Goal: Communication & Community: Answer question/provide support

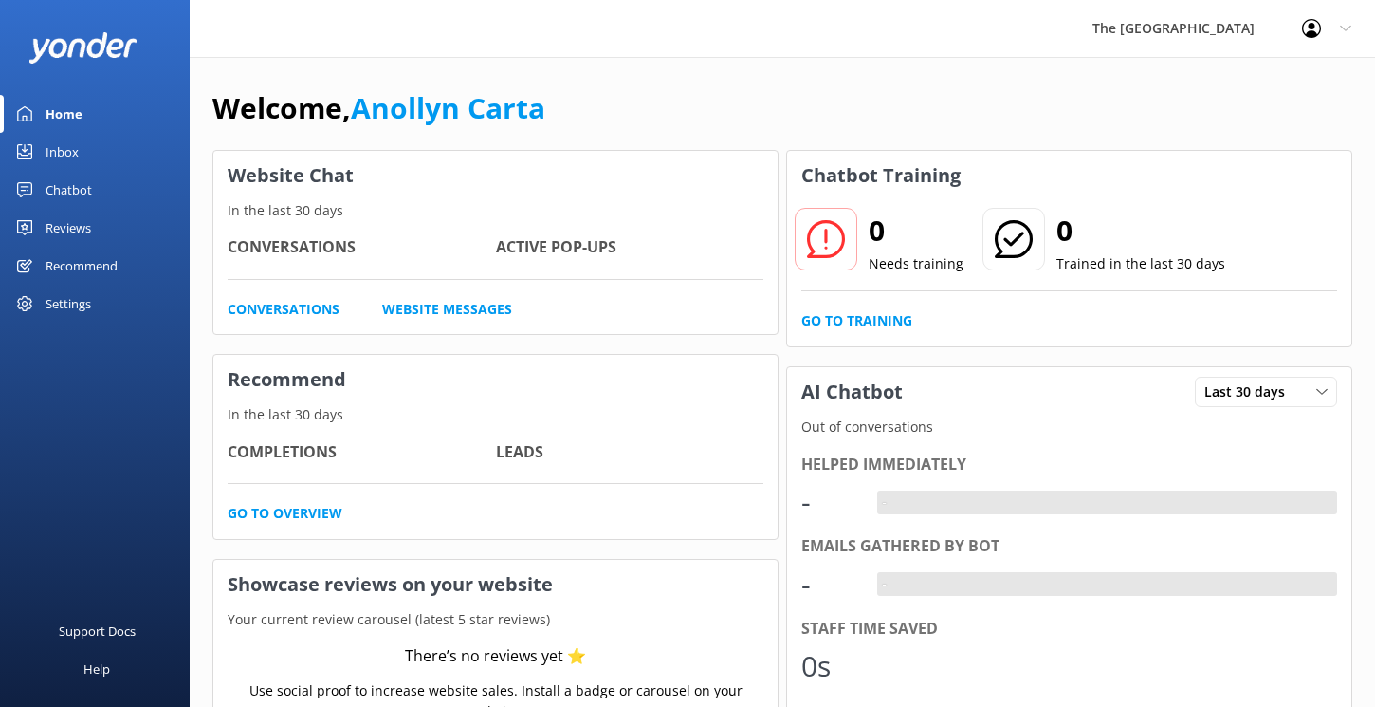
click at [77, 186] on div "Chatbot" at bounding box center [69, 190] width 46 height 38
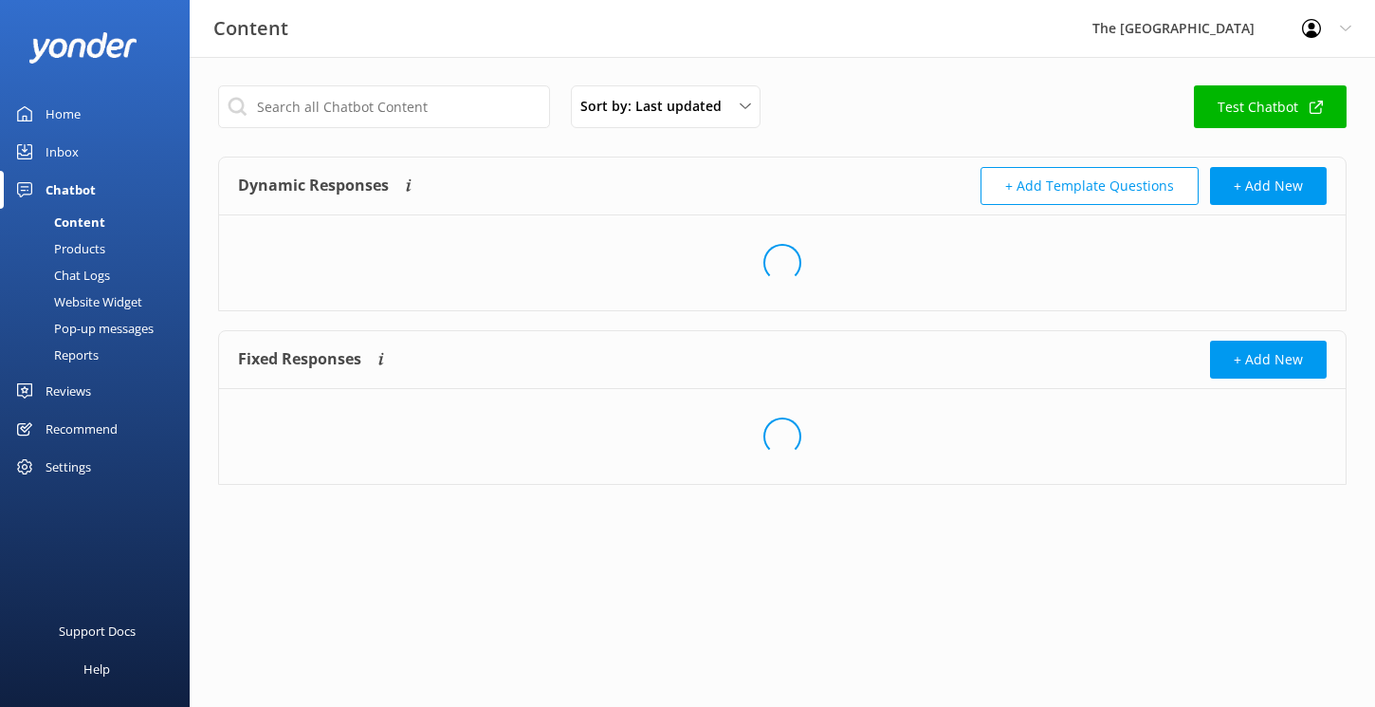
click at [64, 155] on div "Inbox" at bounding box center [62, 152] width 33 height 38
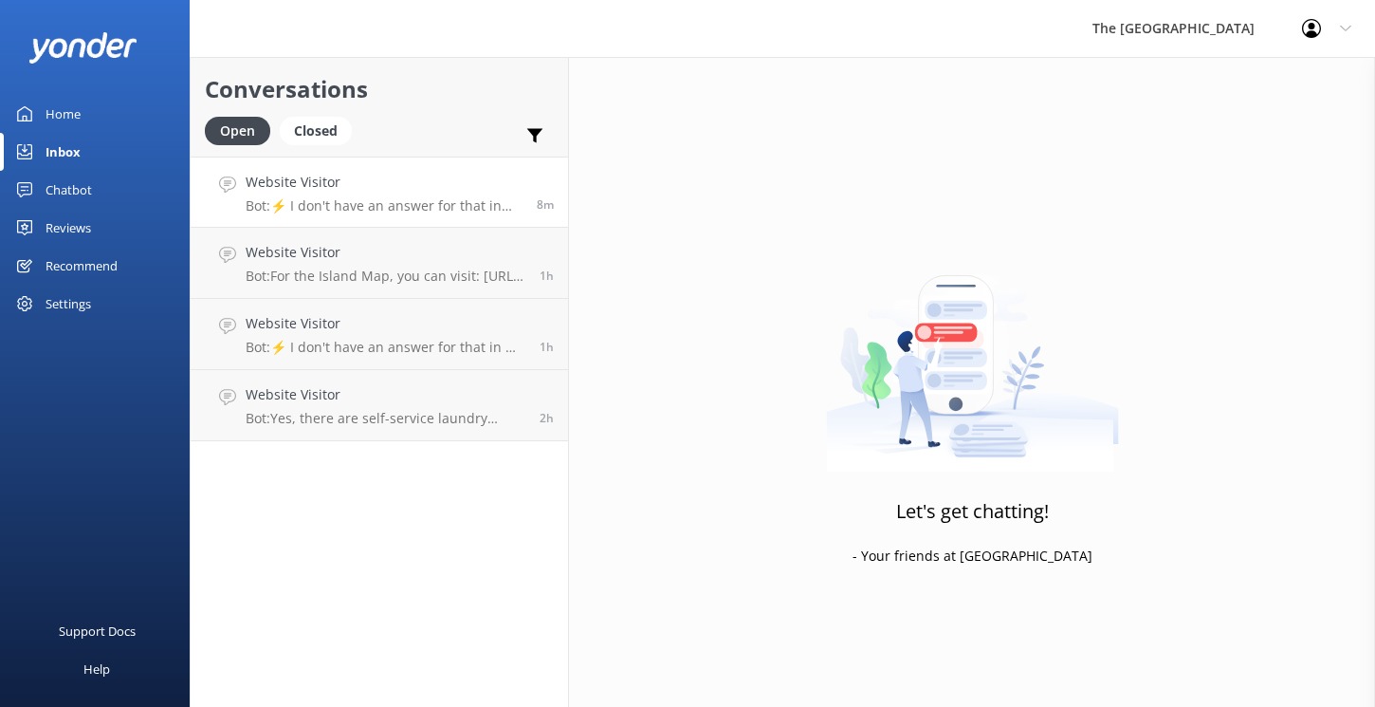
click at [412, 189] on h4 "Website Visitor" at bounding box center [384, 182] width 277 height 21
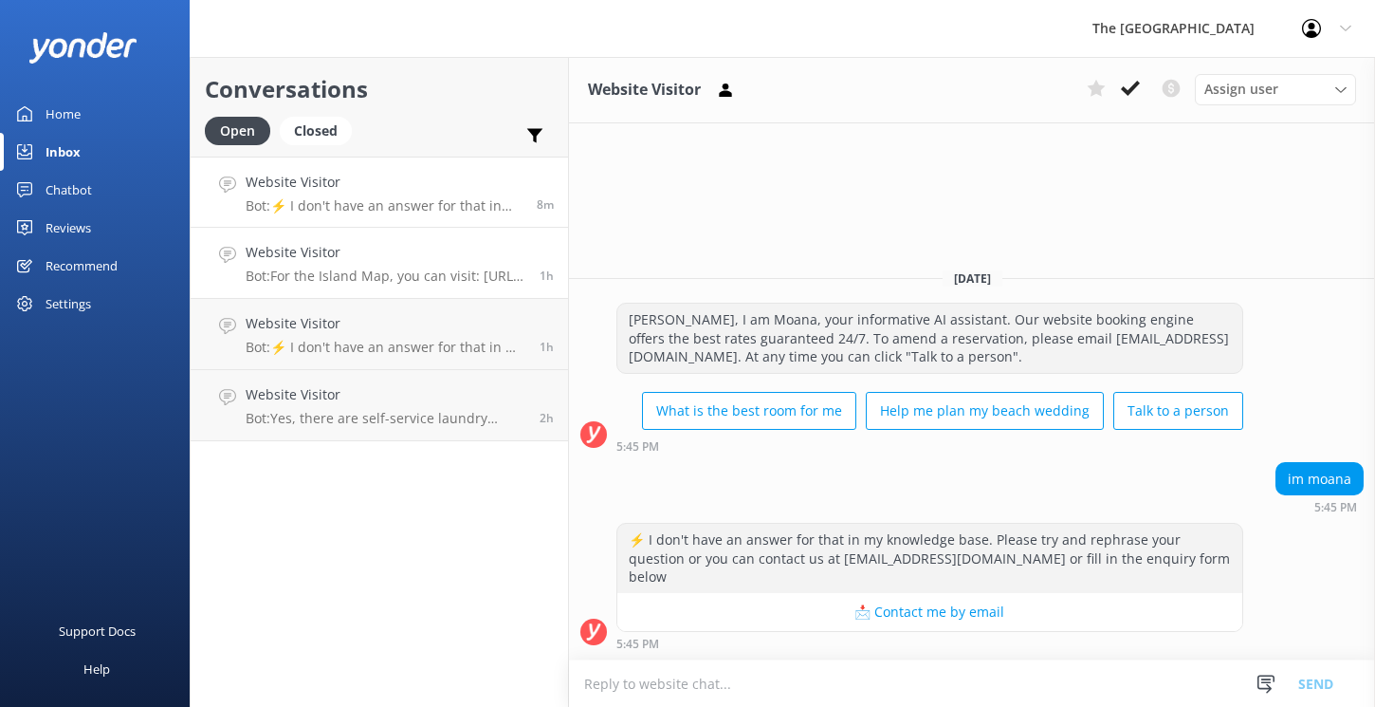
click at [332, 263] on div "Website Visitor Bot: For the Island Map, you can visit: [URL][DOMAIN_NAME]. For…" at bounding box center [386, 263] width 280 height 42
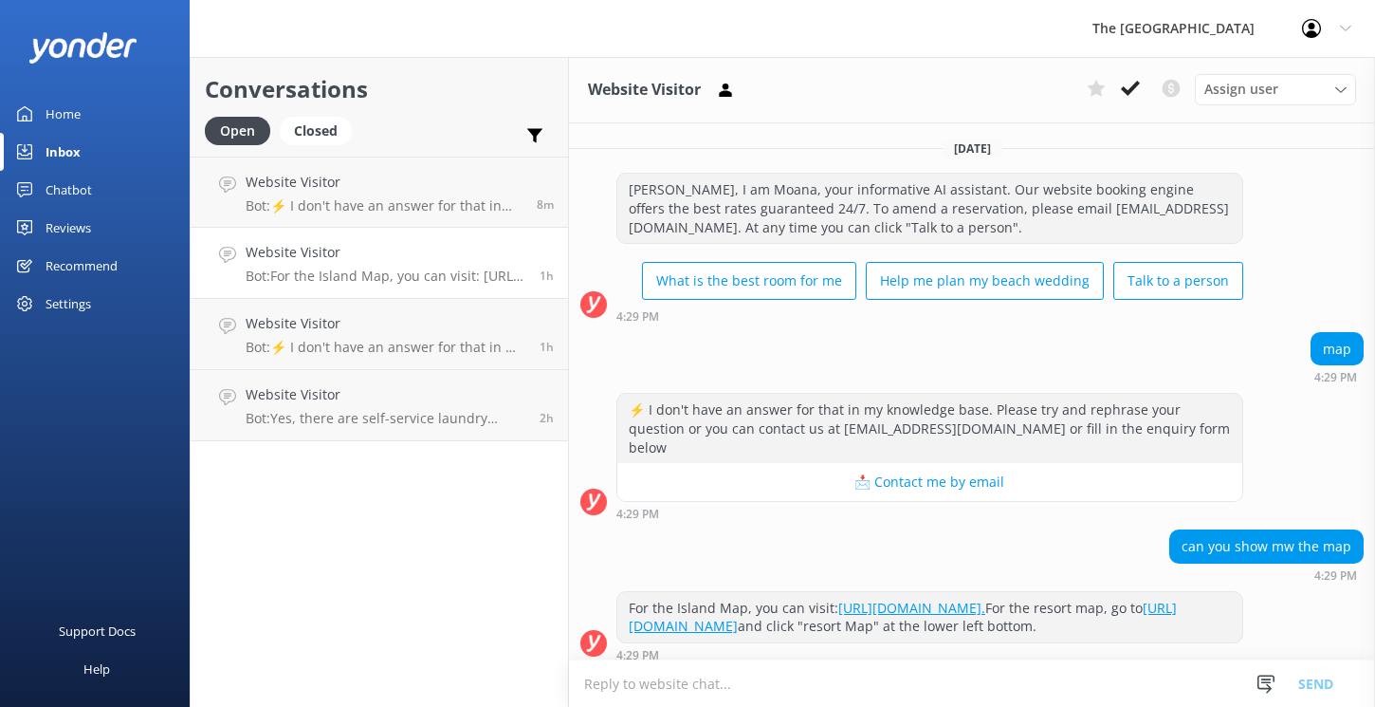
scroll to position [10, 0]
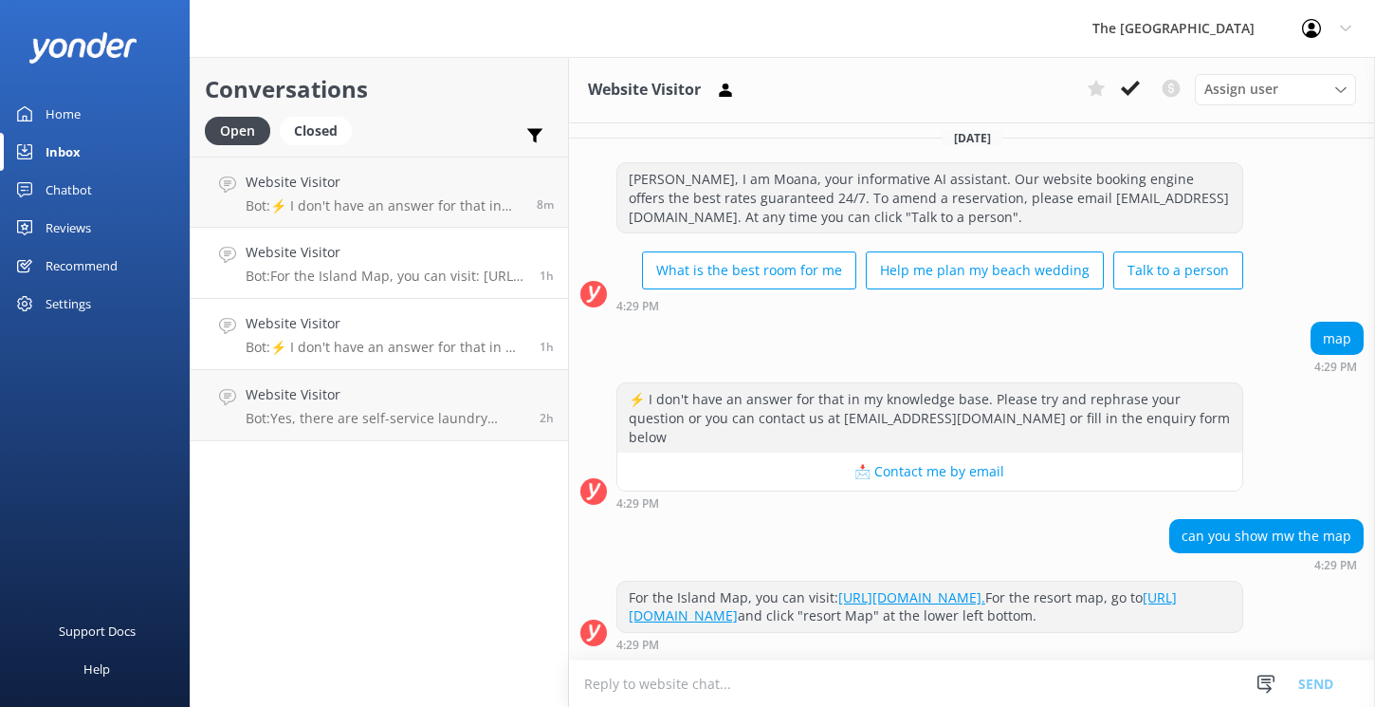
click at [387, 321] on h4 "Website Visitor" at bounding box center [386, 323] width 280 height 21
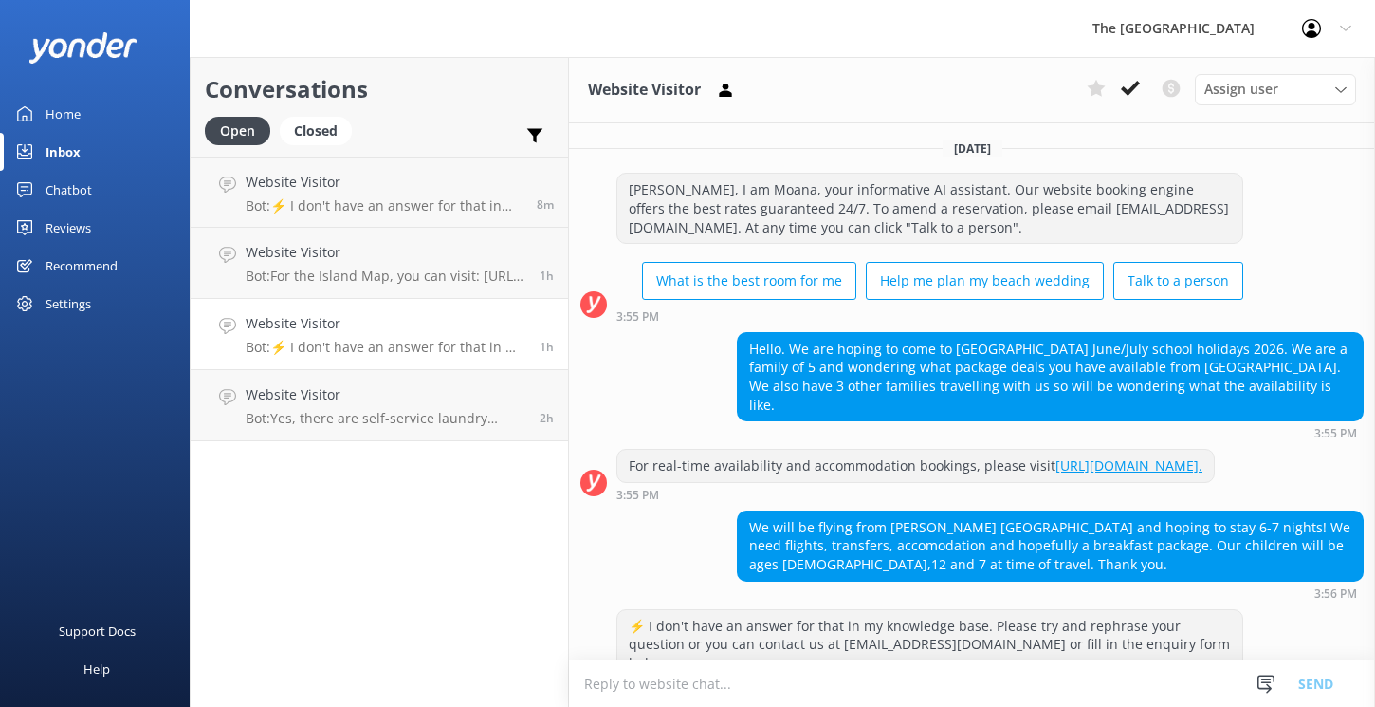
scroll to position [65, 0]
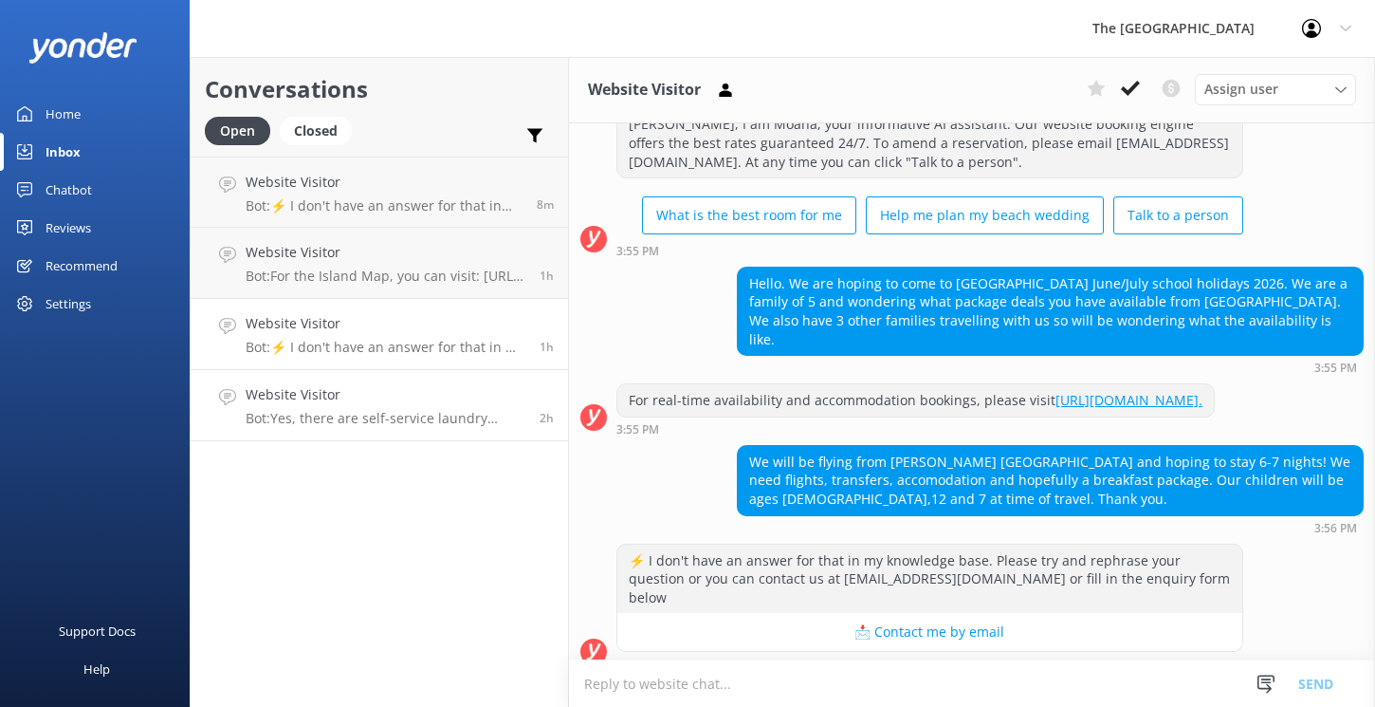
click at [359, 397] on h4 "Website Visitor" at bounding box center [386, 394] width 280 height 21
